Goal: Task Accomplishment & Management: Complete application form

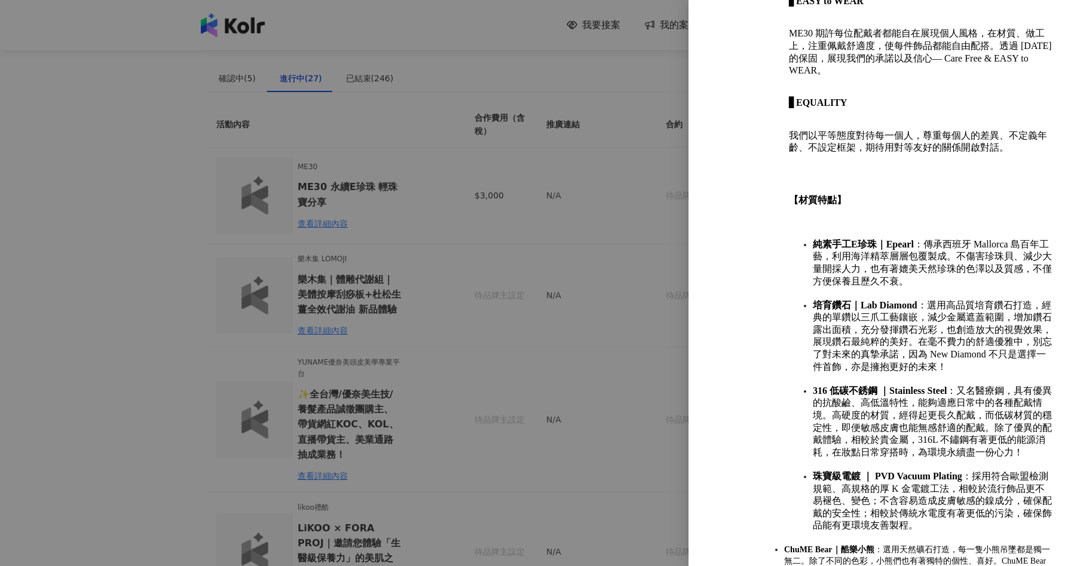
scroll to position [768, 0]
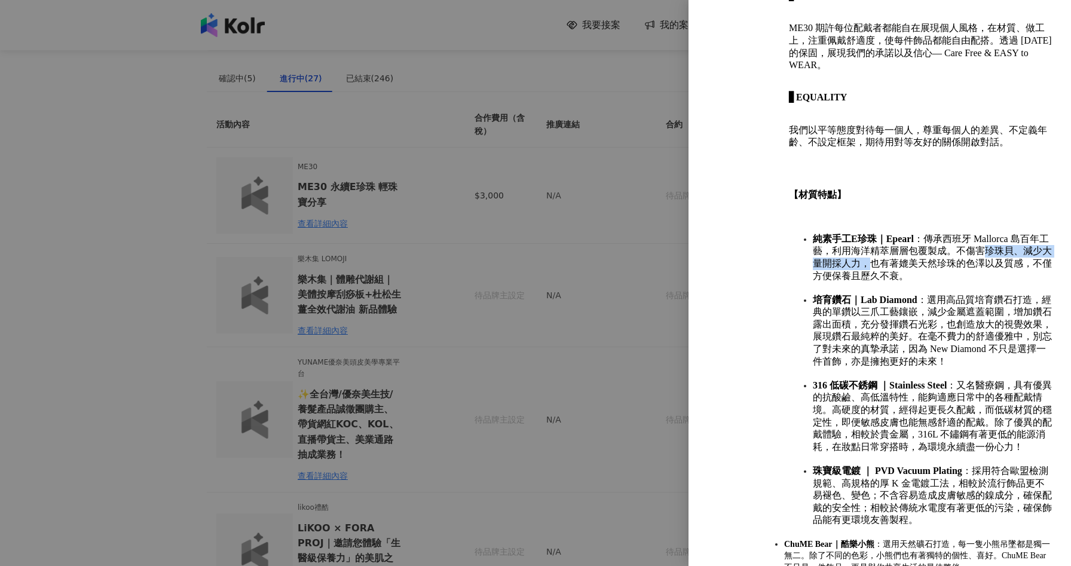
drag, startPoint x: 994, startPoint y: 208, endPoint x: 878, endPoint y: 220, distance: 116.0
click at [878, 234] on span "純素手工E珍珠｜Epearl ：傳承西班牙 Mallorca 島百年工藝，利用海洋精萃層層包覆製成。不傷害珍珠貝、減少大量開採人力，也有著媲美天然珍珠的色澤以…" at bounding box center [932, 257] width 239 height 47
copy span "珍珠貝、減少大量開採人力，"
drag, startPoint x: 814, startPoint y: 197, endPoint x: 873, endPoint y: 197, distance: 59.7
click at [873, 234] on strong "純素手工E珍珠｜Epearl" at bounding box center [863, 239] width 101 height 10
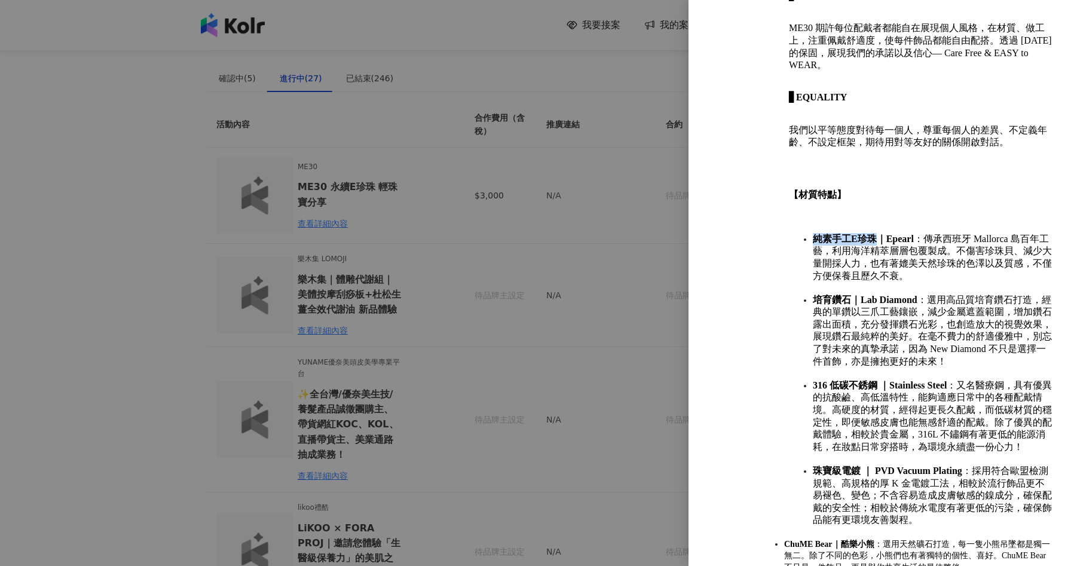
copy strong "純素手工E珍珠"
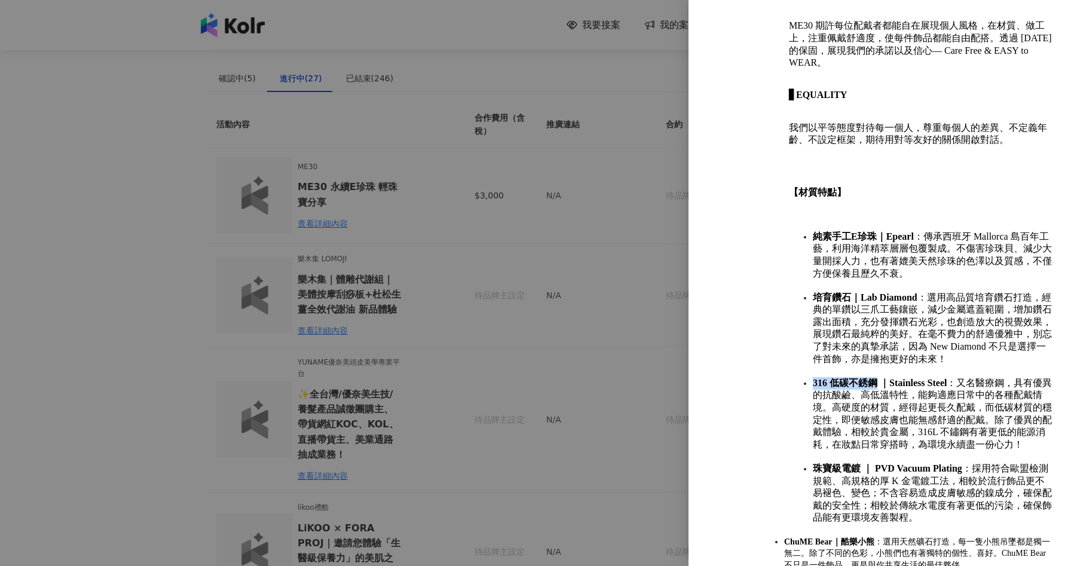
drag, startPoint x: 813, startPoint y: 339, endPoint x: 876, endPoint y: 339, distance: 63.9
click at [876, 378] on strong "316 低碳不銹鋼 ｜Stainless Steel" at bounding box center [880, 383] width 134 height 10
copy strong "316 低碳不銹鋼"
drag, startPoint x: 840, startPoint y: 352, endPoint x: 839, endPoint y: 361, distance: 9.0
click at [839, 378] on span "316 低碳不銹鋼 ｜Stainless Steel ：又名醫療鋼，具有優異的抗酸鹼、高低溫特性，能夠適應日常中的各種配戴情境。高硬度的材質，經得起更長久配戴…" at bounding box center [932, 414] width 239 height 72
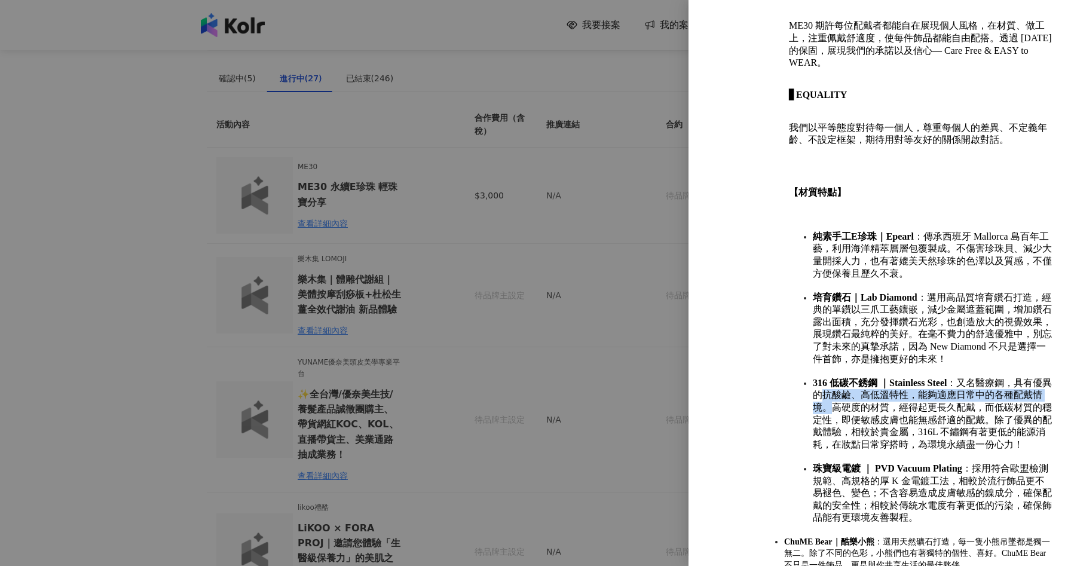
copy span "抗酸鹼、高低溫特性，能夠適應日常中的各種配戴情境。"
drag, startPoint x: 850, startPoint y: 377, endPoint x: 1001, endPoint y: 375, distance: 151.8
click at [1001, 378] on span "316 低碳不銹鋼 ｜Stainless Steel ：又名醫療鋼，具有優異的抗酸鹼、高低溫特性，能夠適應日常中的各種配戴情境。高硬度的材質，經得起更長久配戴…" at bounding box center [932, 414] width 239 height 72
copy span "即便敏感皮膚也能無感舒適的配戴。"
drag, startPoint x: 813, startPoint y: 424, endPoint x: 859, endPoint y: 421, distance: 46.1
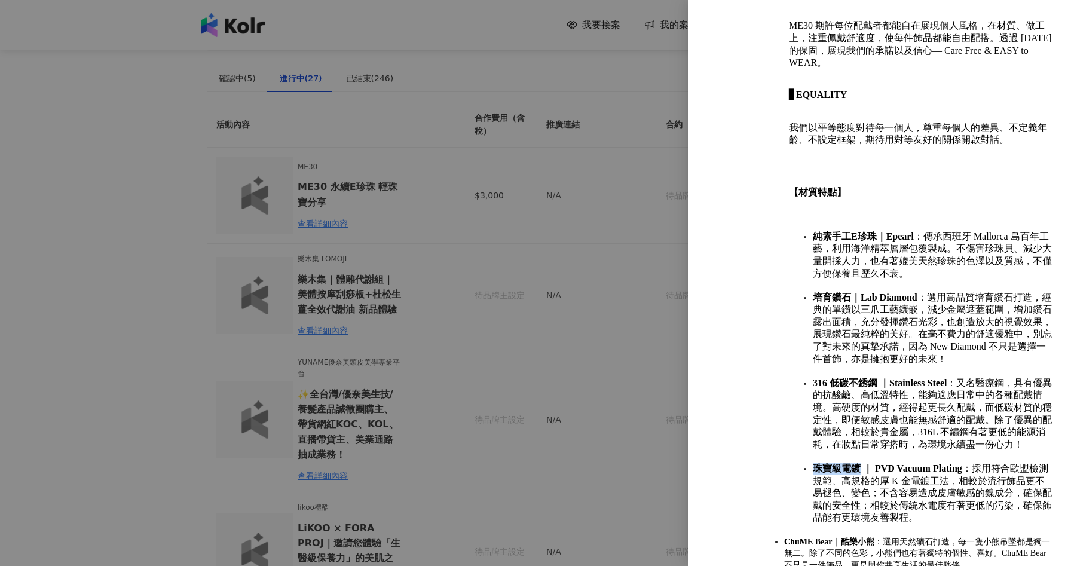
click at [859, 463] on strong "珠寶級電鍍 ｜ PVD Vacuum Plating" at bounding box center [887, 468] width 149 height 10
copy strong "珠寶級電鍍"
drag, startPoint x: 1003, startPoint y: 425, endPoint x: 972, endPoint y: 437, distance: 32.7
click at [972, 463] on span "珠寶級電鍍 ｜ PVD Vacuum Plating ：採用符合歐盟檢測規範、高規格的厚 K 金電鍍工法，相較於流行飾品更不易褪色、變色；不含容易造成皮膚敏感…" at bounding box center [932, 492] width 239 height 59
copy span "符合歐盟檢測規範、高規格的厚 K 金電鍍工法，"
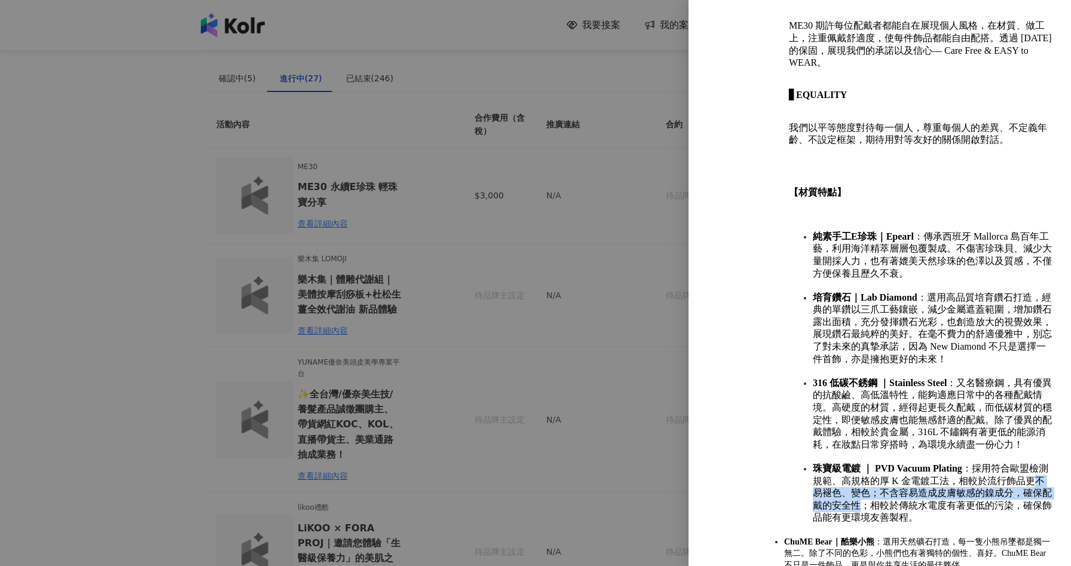
drag, startPoint x: 814, startPoint y: 449, endPoint x: 873, endPoint y: 458, distance: 59.8
click at [873, 463] on span "珠寶級電鍍 ｜ PVD Vacuum Plating ：採用符合歐盟檢測規範、高規格的厚 K 金電鍍工法，相較於流行飾品更不易褪色、變色；不含容易造成皮膚敏感…" at bounding box center [932, 492] width 239 height 59
copy span "不易褪色、變色；不含容易造成皮膚敏感的鎳成分，確保配戴的安全性"
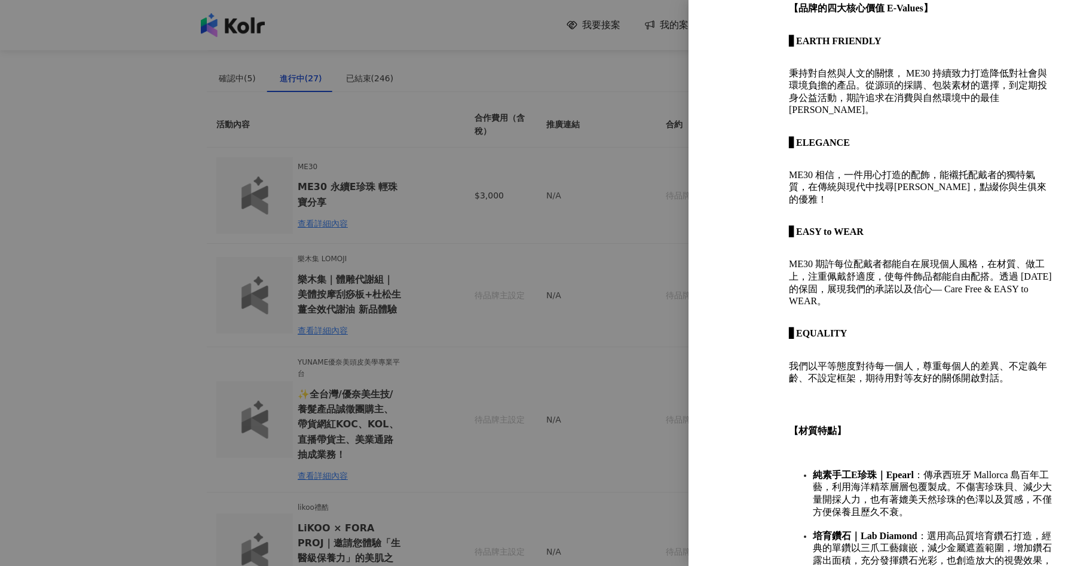
scroll to position [533, 0]
click at [145, 185] on div at bounding box center [535, 283] width 1071 height 566
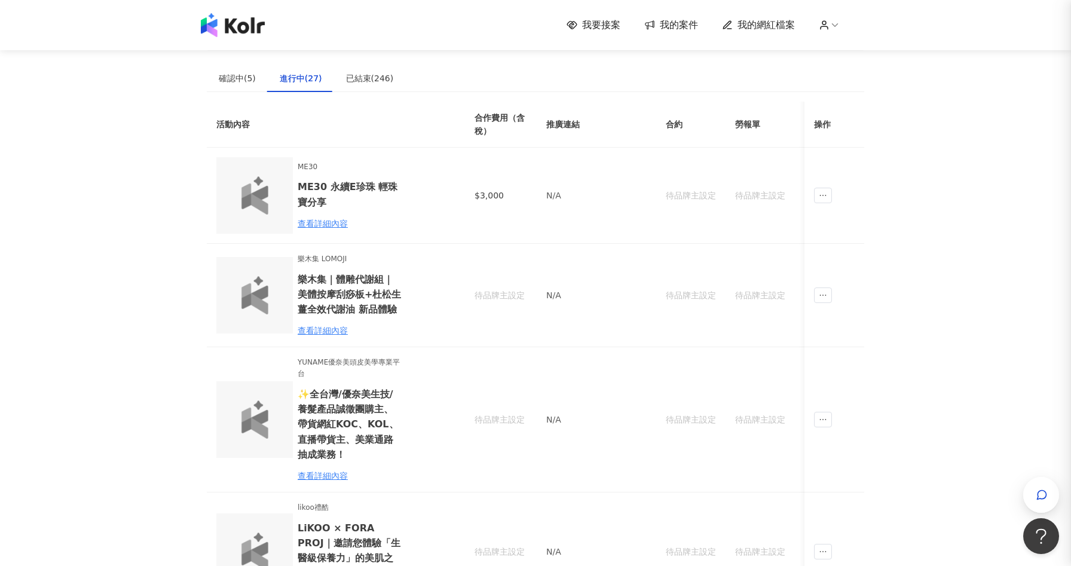
scroll to position [0, 0]
click at [606, 19] on span "我要接案" at bounding box center [601, 25] width 38 height 13
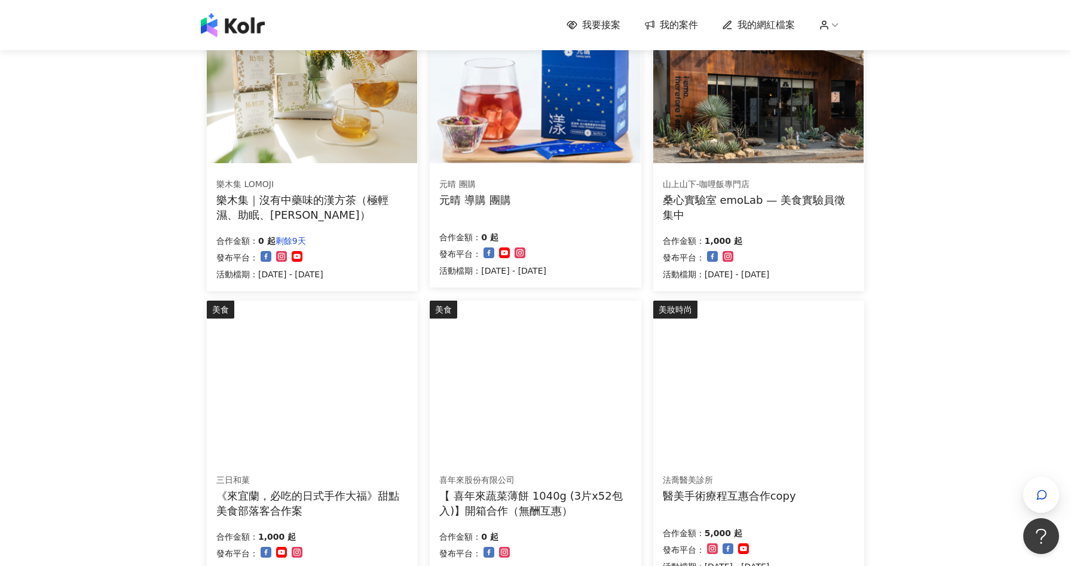
scroll to position [569, 0]
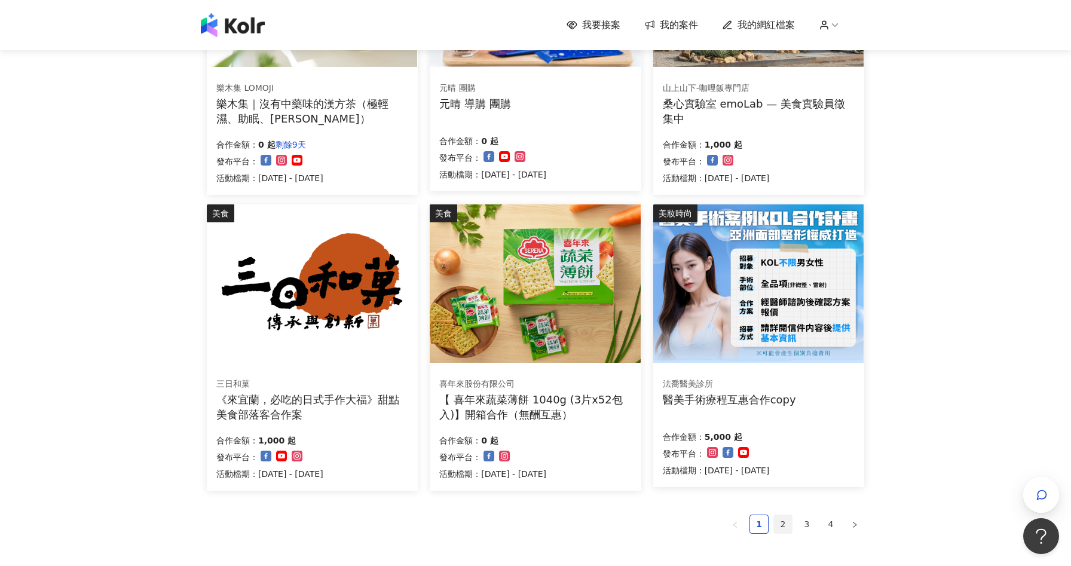
click at [777, 526] on link "2" at bounding box center [783, 524] width 18 height 18
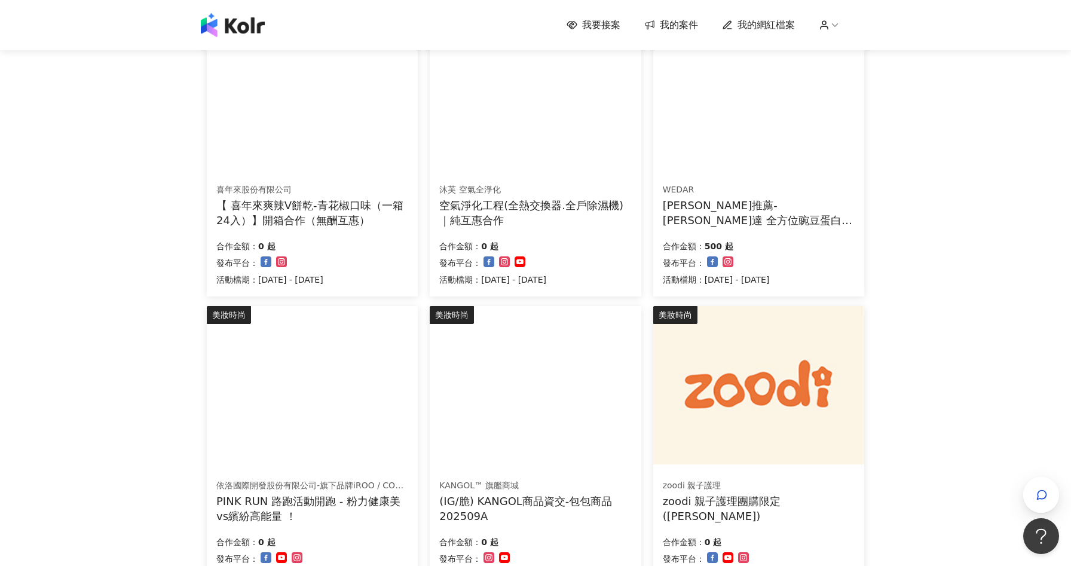
scroll to position [590, 0]
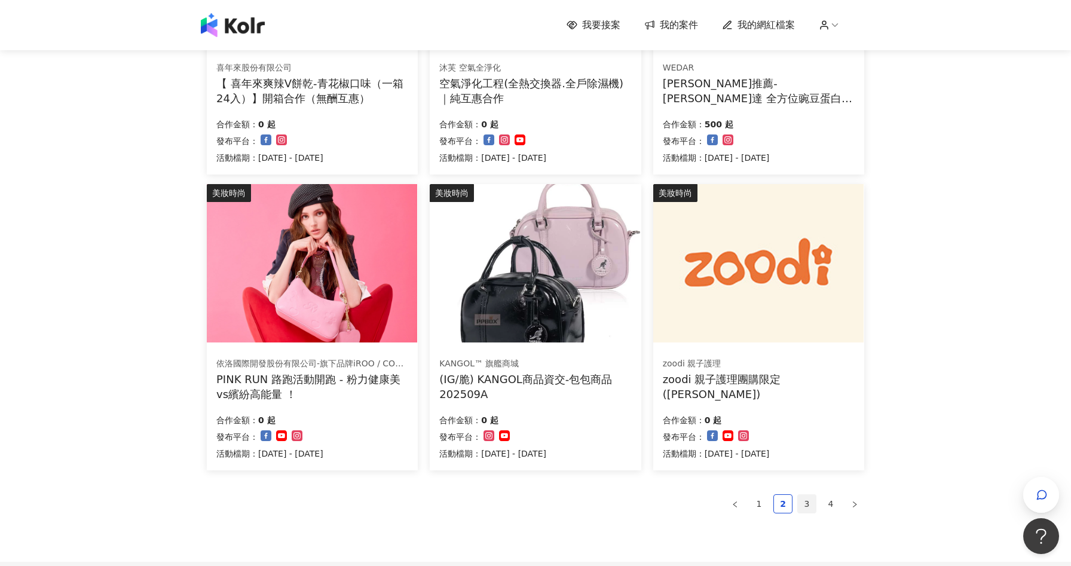
click at [808, 499] on link "3" at bounding box center [807, 504] width 18 height 18
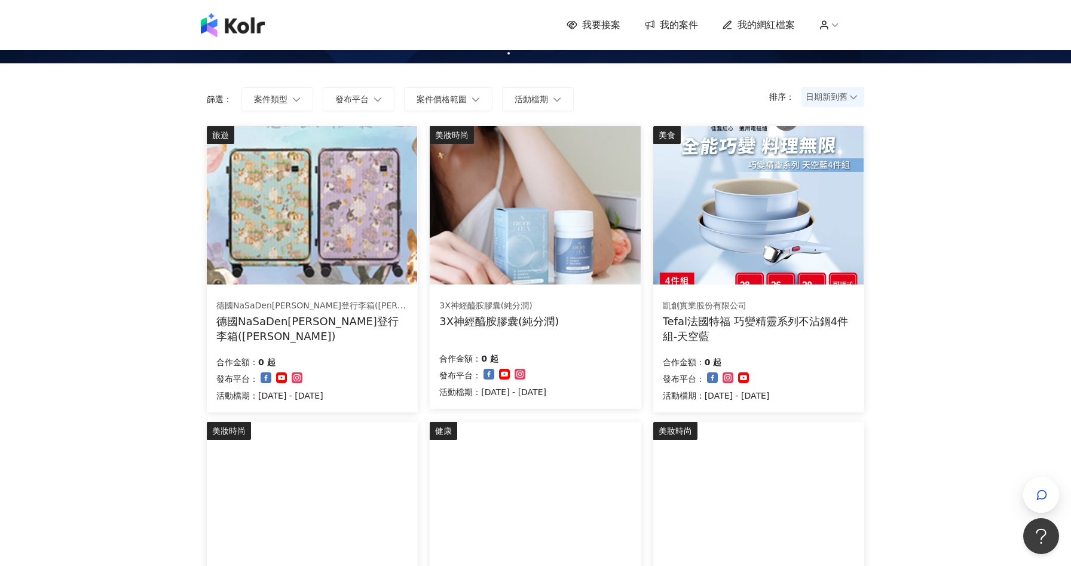
scroll to position [47, 0]
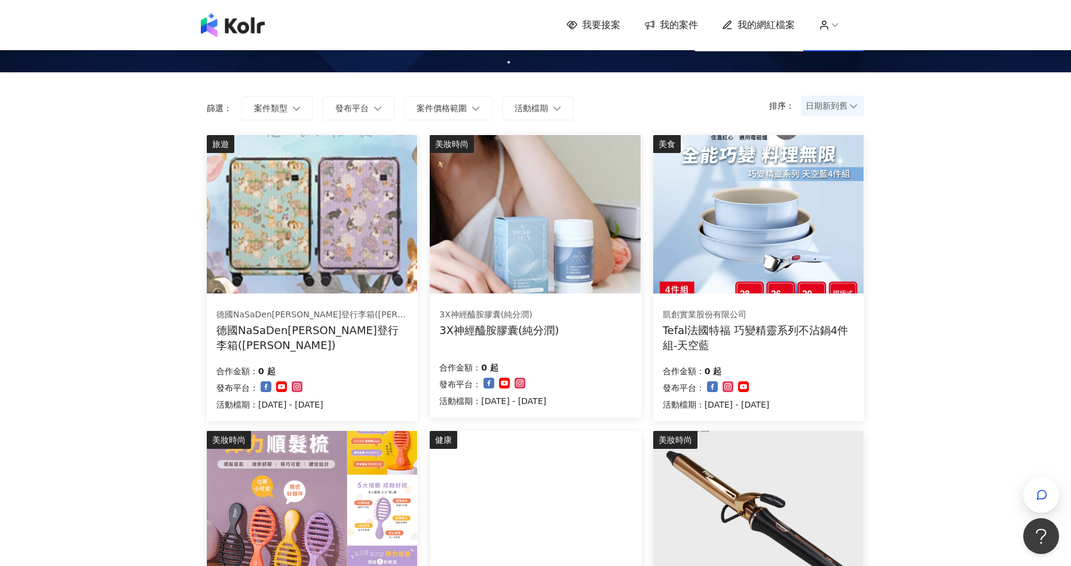
click at [585, 339] on div "3X神經醯胺膠囊(純分潤) 3X神經醯胺膠囊(純分潤) 合作金額： 0 起 發布平台： 活動檔期：[DATE] - [DATE]" at bounding box center [535, 357] width 211 height 119
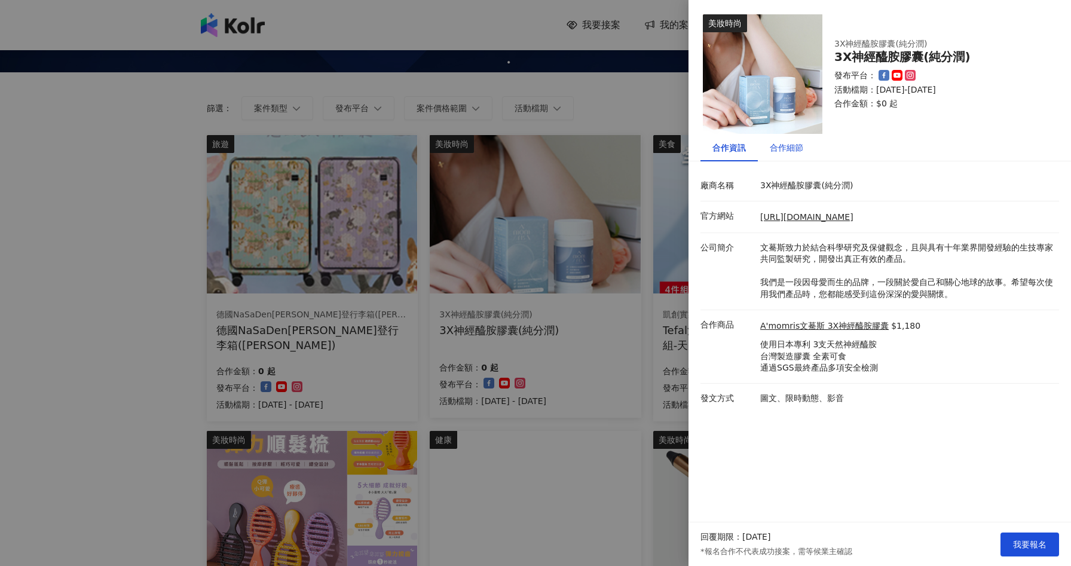
click at [780, 145] on div "合作細節" at bounding box center [786, 147] width 33 height 13
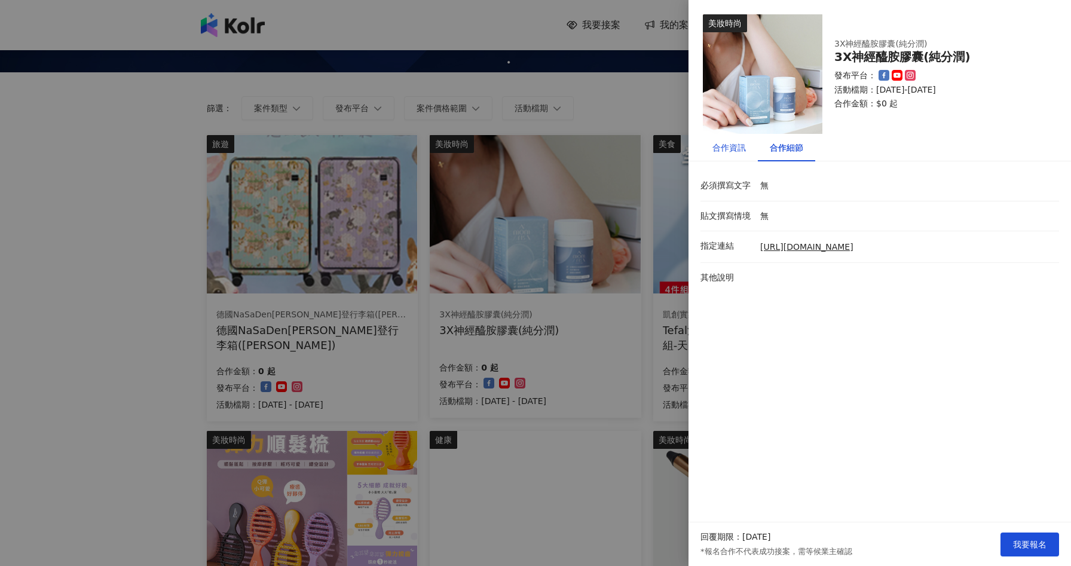
click at [732, 149] on div "合作資訊" at bounding box center [728, 147] width 33 height 13
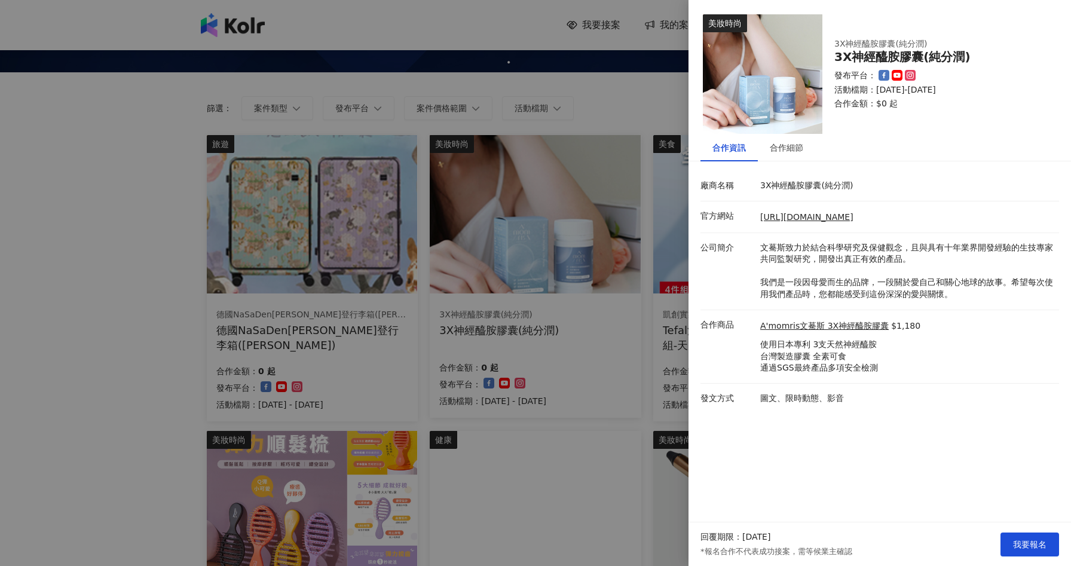
click at [133, 326] on div at bounding box center [535, 283] width 1071 height 566
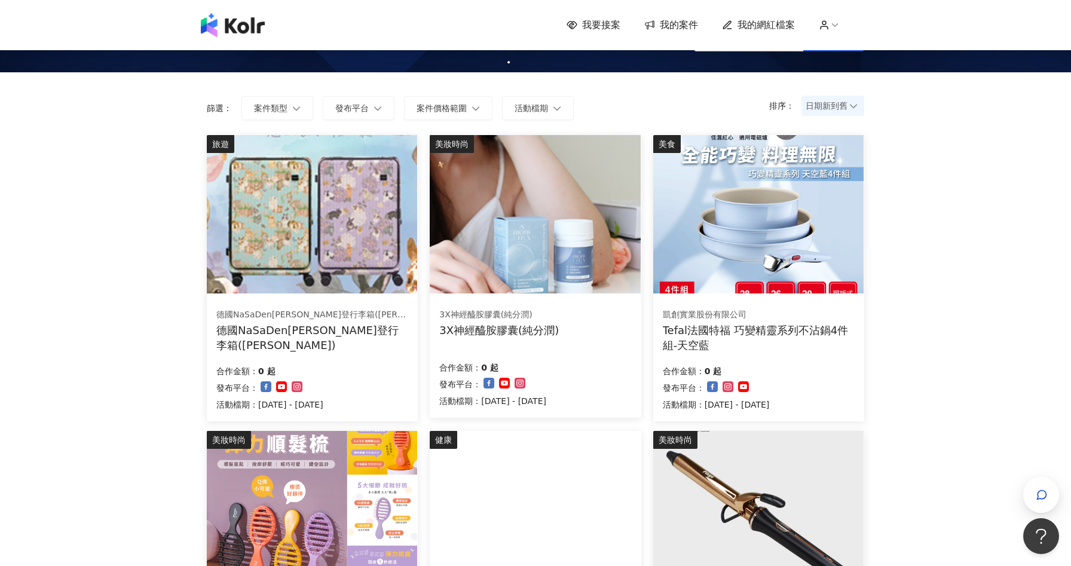
click at [364, 361] on div "合作金額： 0 起 發布平台： 活動檔期：[DATE] - [DATE]" at bounding box center [312, 386] width 192 height 50
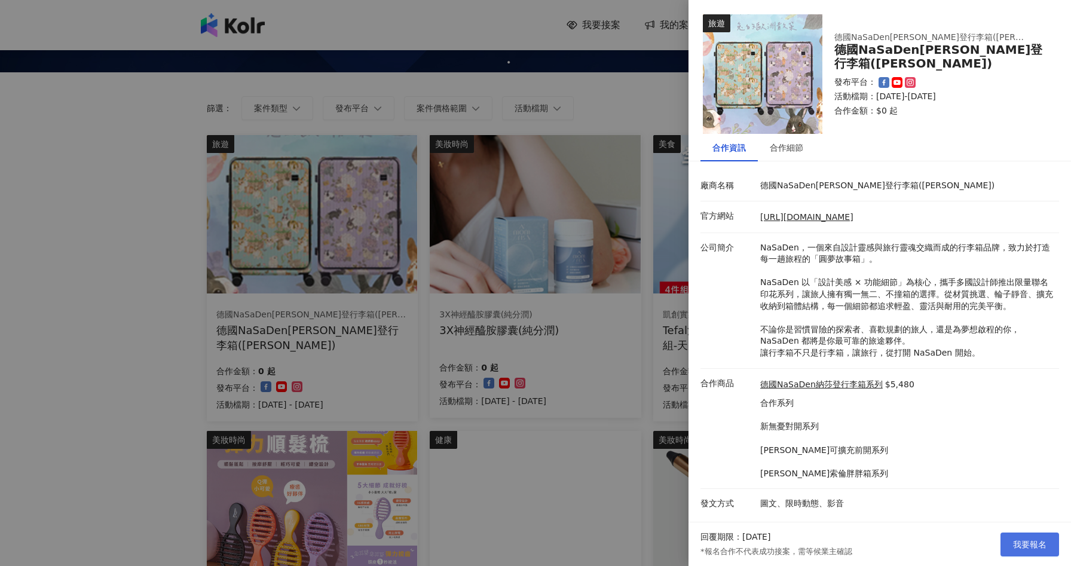
click at [1014, 537] on button "我要報名" at bounding box center [1029, 544] width 59 height 24
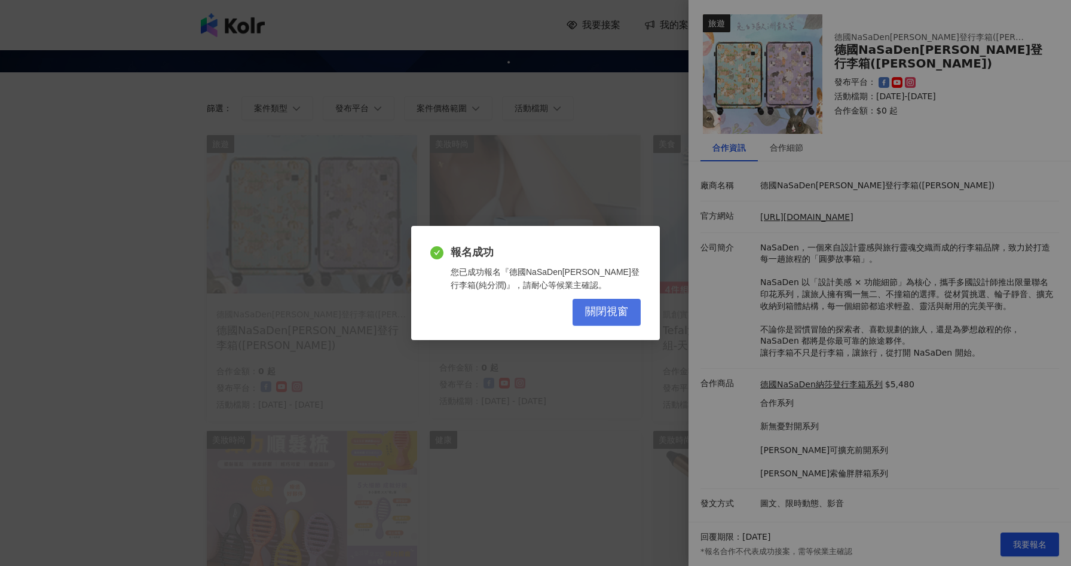
click at [630, 318] on button "關閉視窗" at bounding box center [606, 312] width 68 height 27
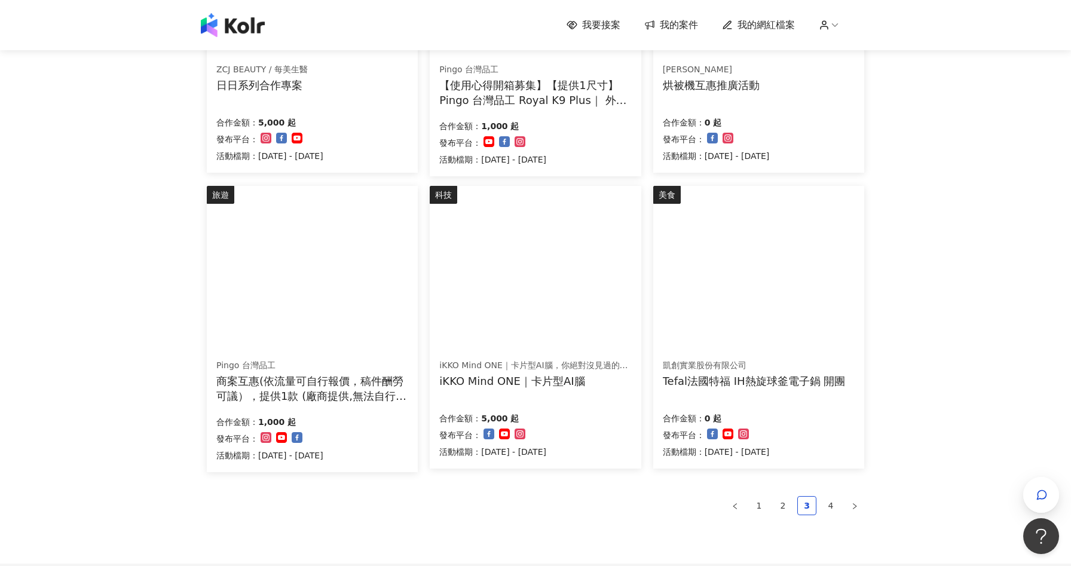
scroll to position [612, 0]
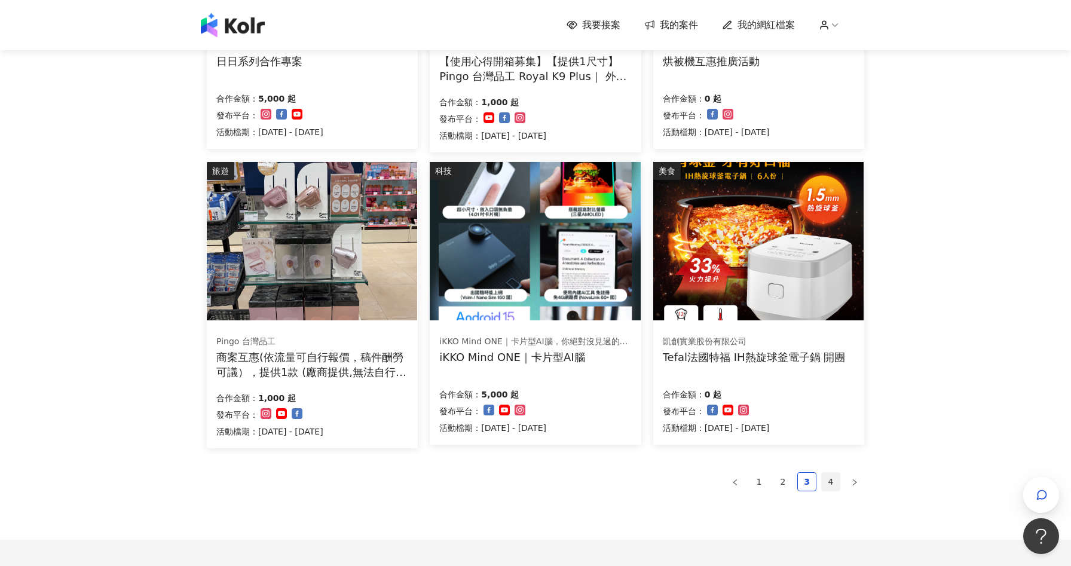
click at [835, 480] on link "4" at bounding box center [830, 482] width 18 height 18
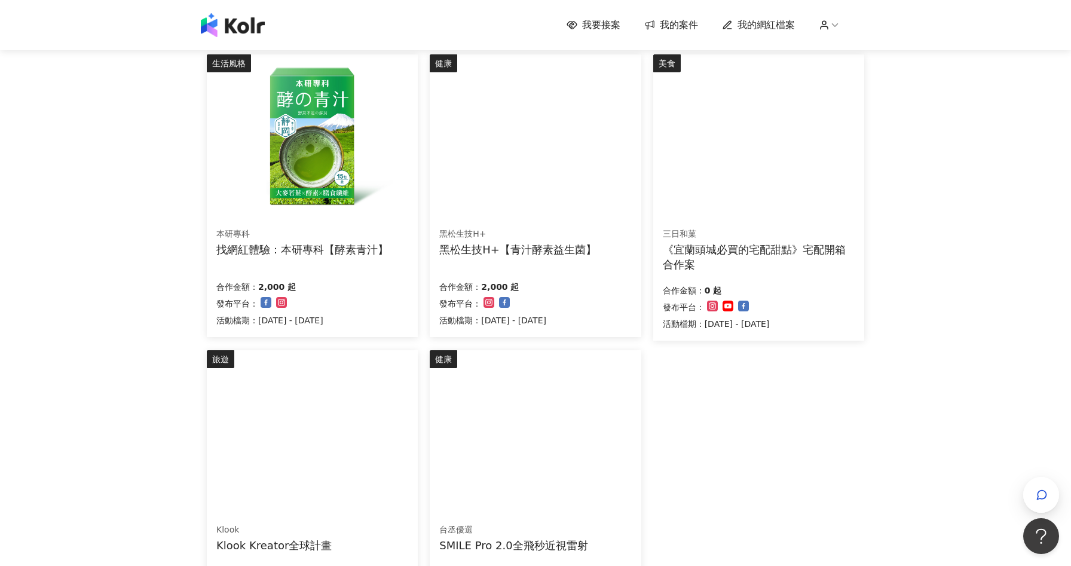
scroll to position [279, 0]
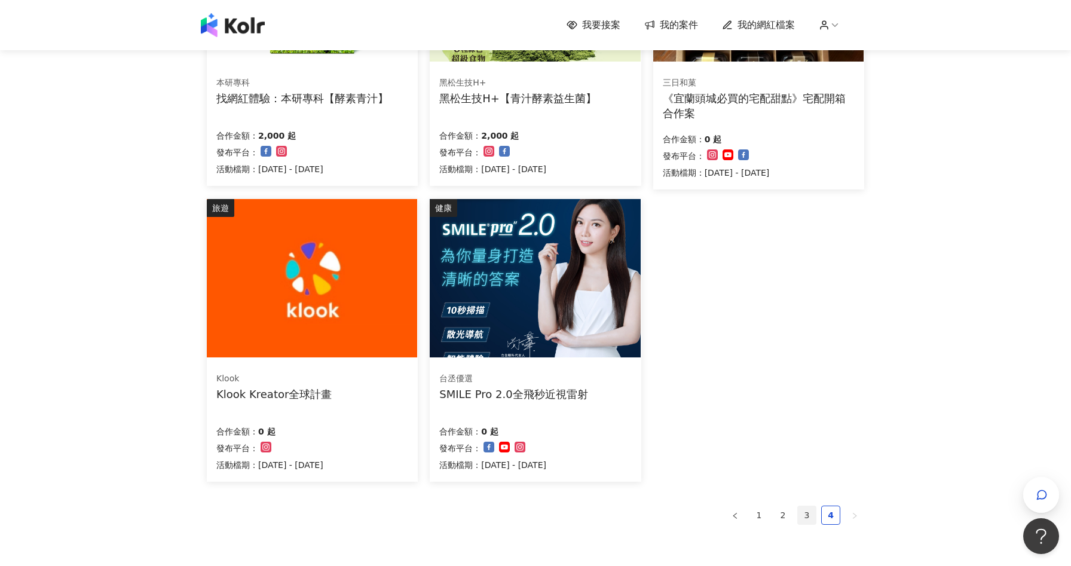
click at [804, 514] on link "3" at bounding box center [807, 515] width 18 height 18
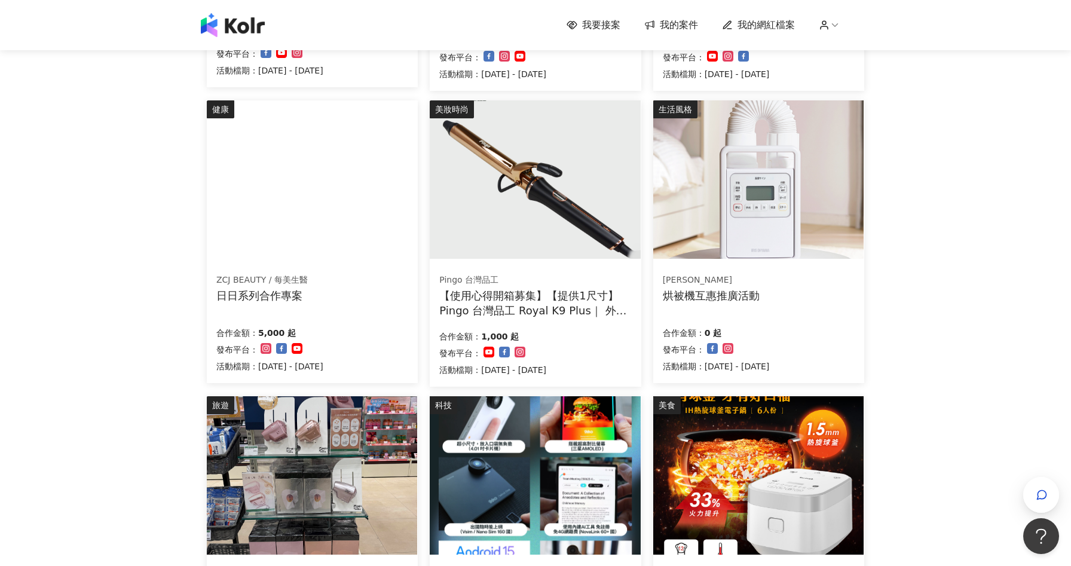
scroll to position [537, 0]
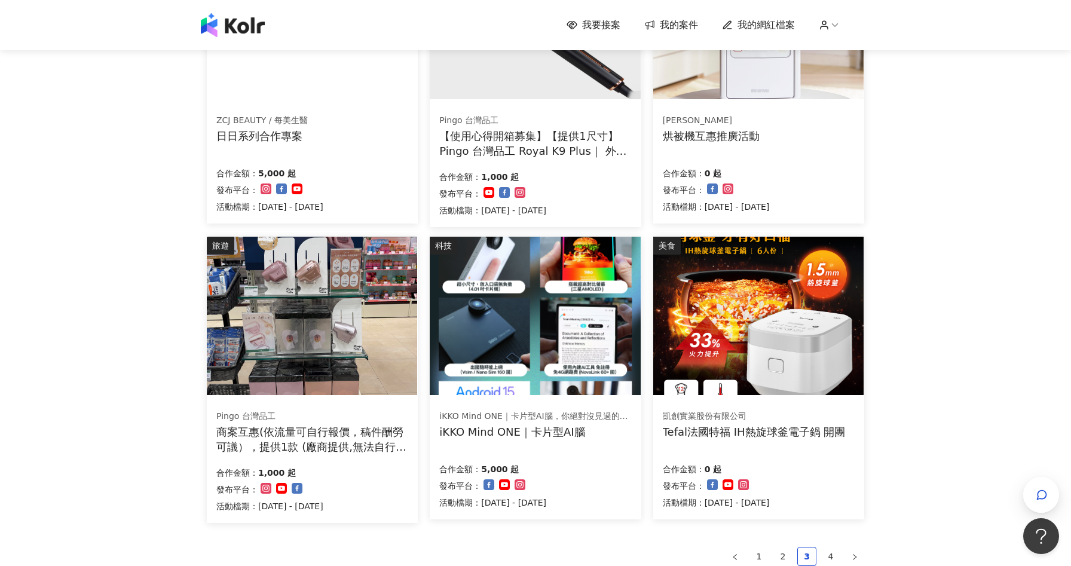
click at [358, 460] on div "Pingo 台灣品工 商案互惠(依流量可自行報價，稿件酬勞可議），提供1款 (廠商提供,無法自行選擇顏色) 合作金額： 1,000 起 發布平台： 活動檔期：…" at bounding box center [312, 461] width 211 height 123
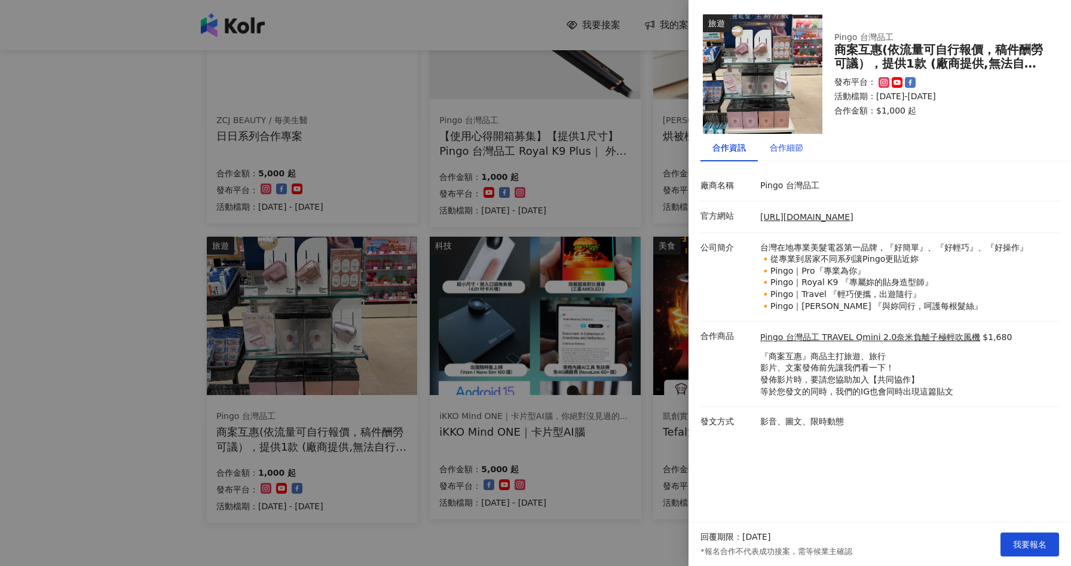
click at [778, 146] on div "合作細節" at bounding box center [786, 147] width 33 height 13
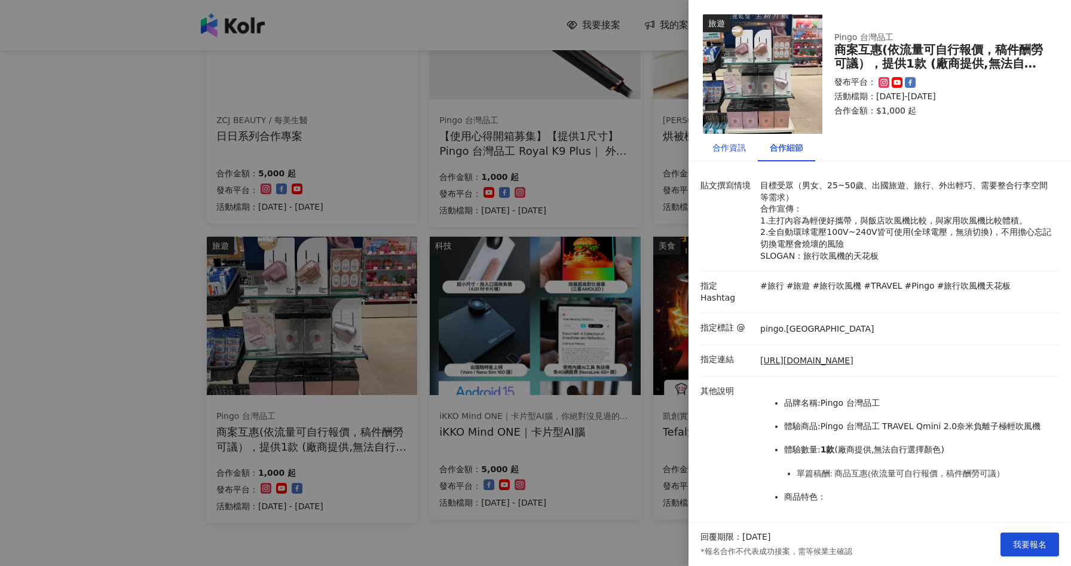
click at [727, 148] on div "合作資訊" at bounding box center [728, 147] width 33 height 13
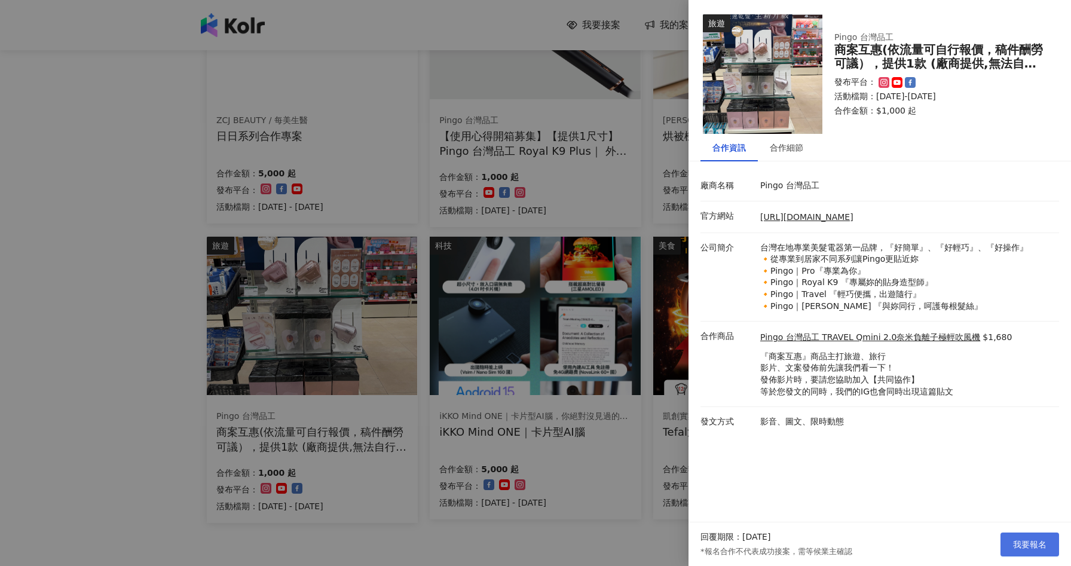
click at [1043, 541] on span "我要報名" at bounding box center [1029, 544] width 33 height 10
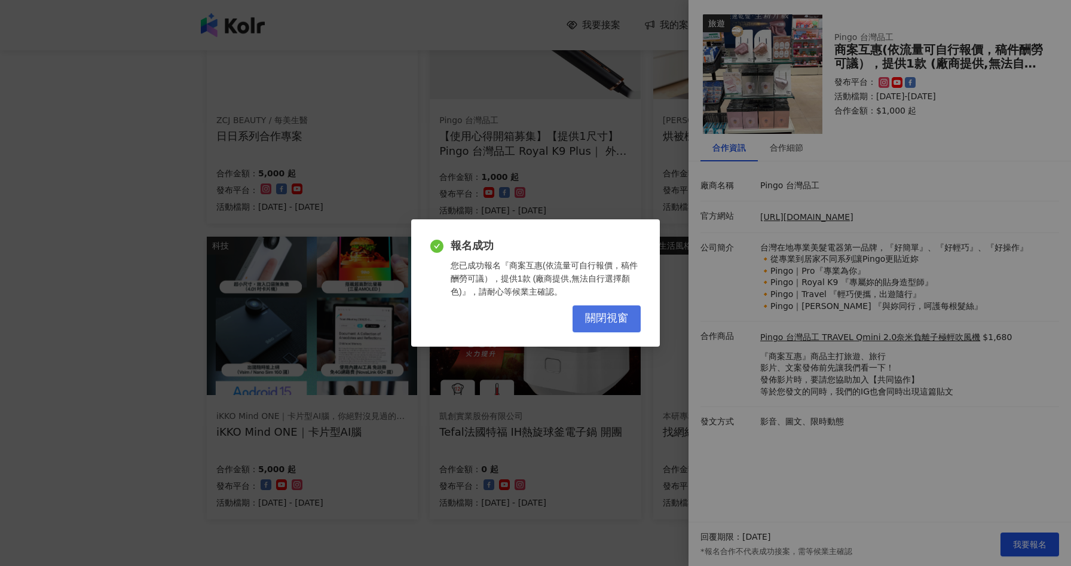
click at [621, 320] on span "關閉視窗" at bounding box center [606, 318] width 43 height 13
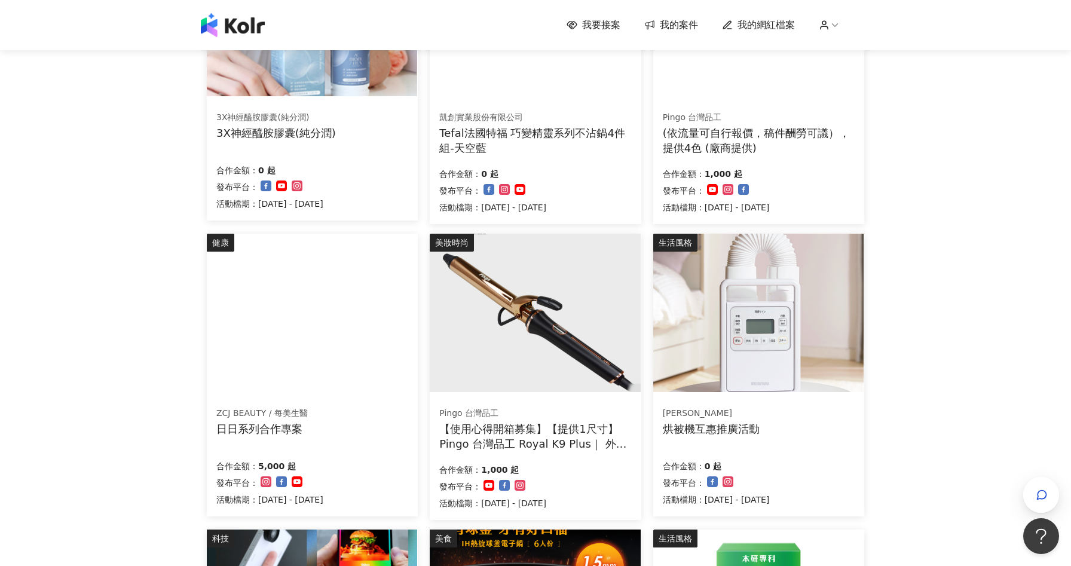
scroll to position [277, 0]
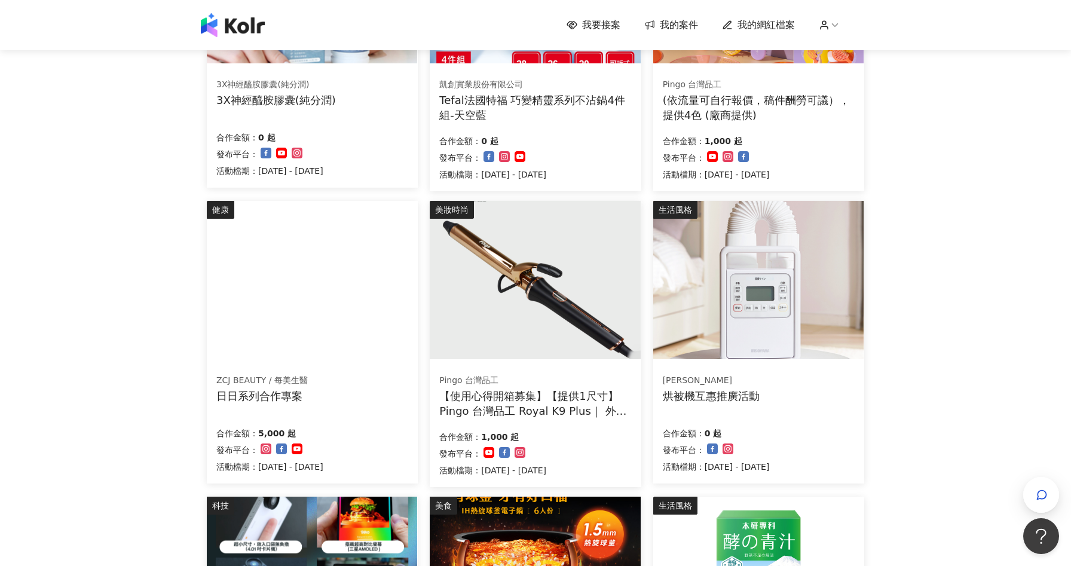
click at [609, 436] on div "合作金額： 1,000 起 發布平台： 活動檔期：[DATE] - [DATE]" at bounding box center [535, 452] width 192 height 50
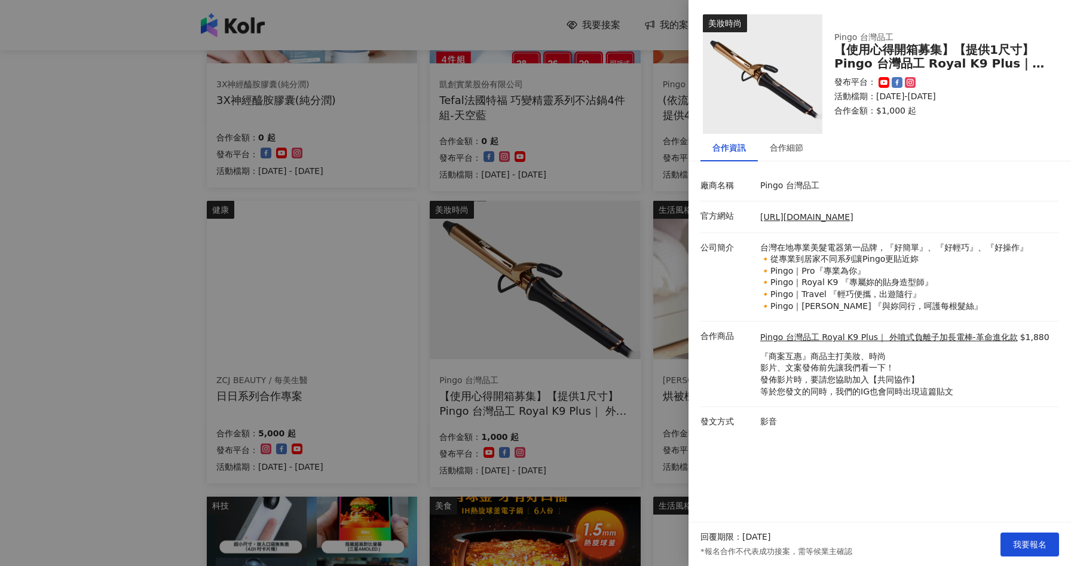
click at [41, 346] on div at bounding box center [535, 283] width 1071 height 566
